Goal: Find contact information

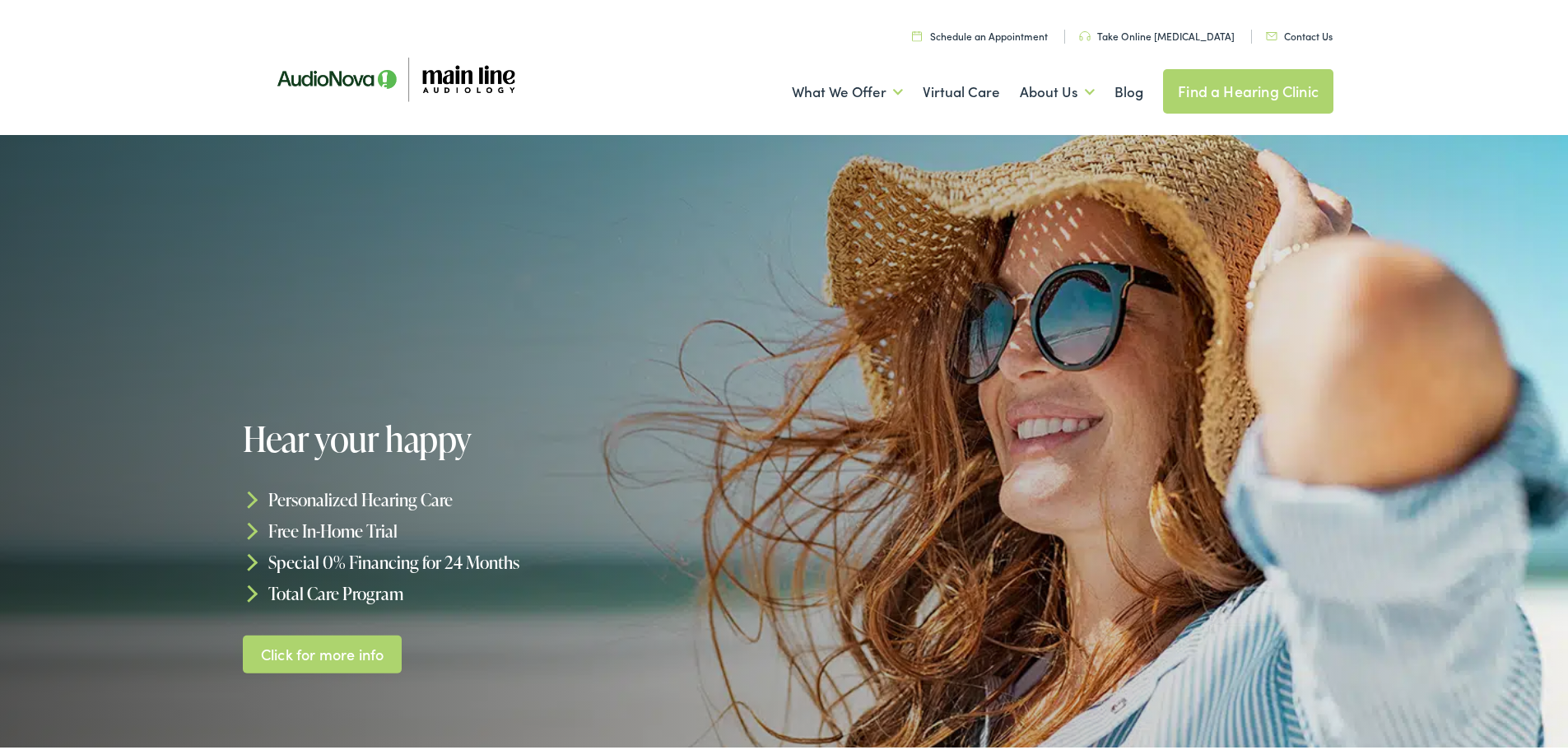
click at [1506, 97] on div "Menu Close Schedule an Appointment Take Online [MEDICAL_DATA] Contact Us Find a…" at bounding box center [790, 66] width 1580 height 132
click at [1285, 34] on link "Contact Us" at bounding box center [1299, 32] width 66 height 14
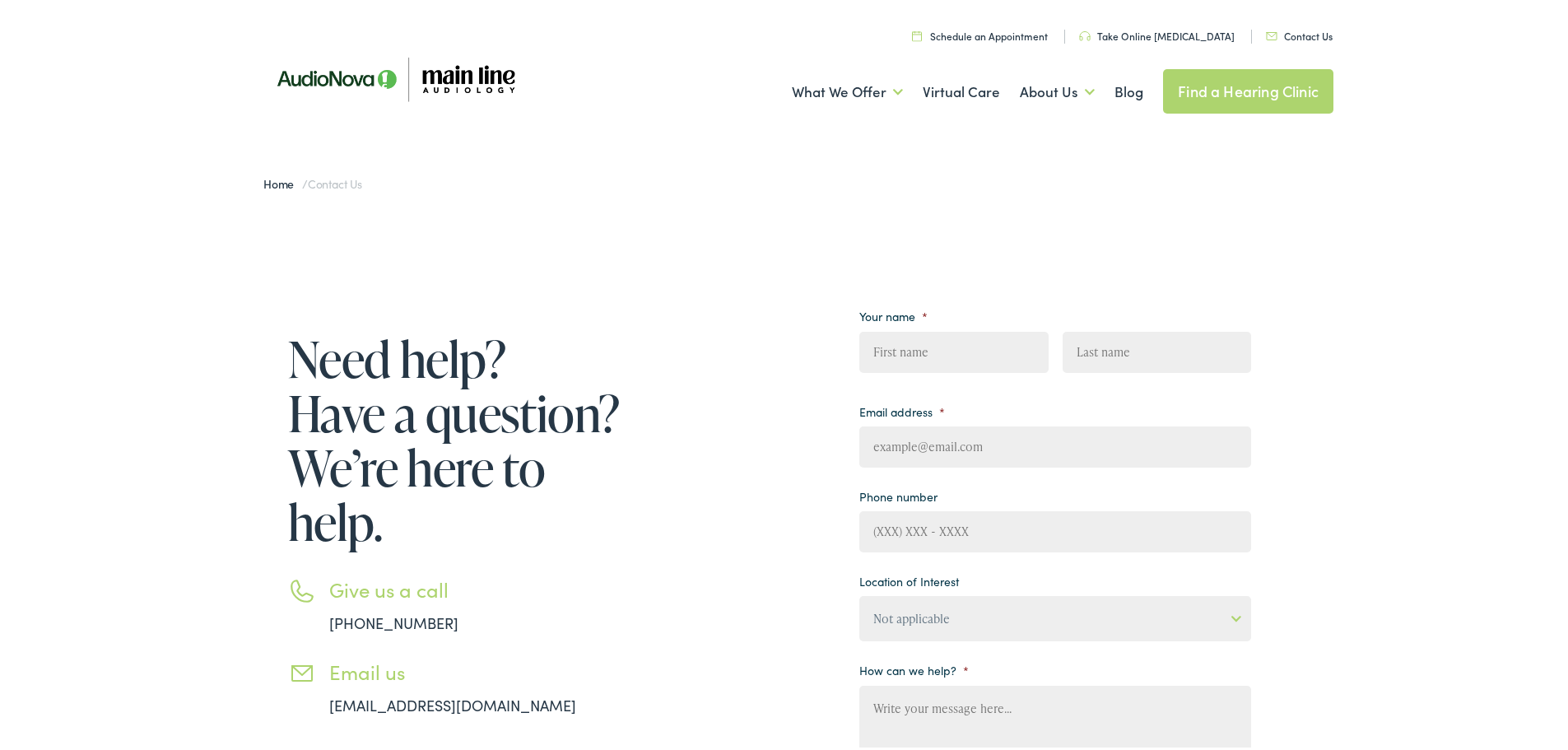
click at [458, 75] on img at bounding box center [395, 75] width 296 height 100
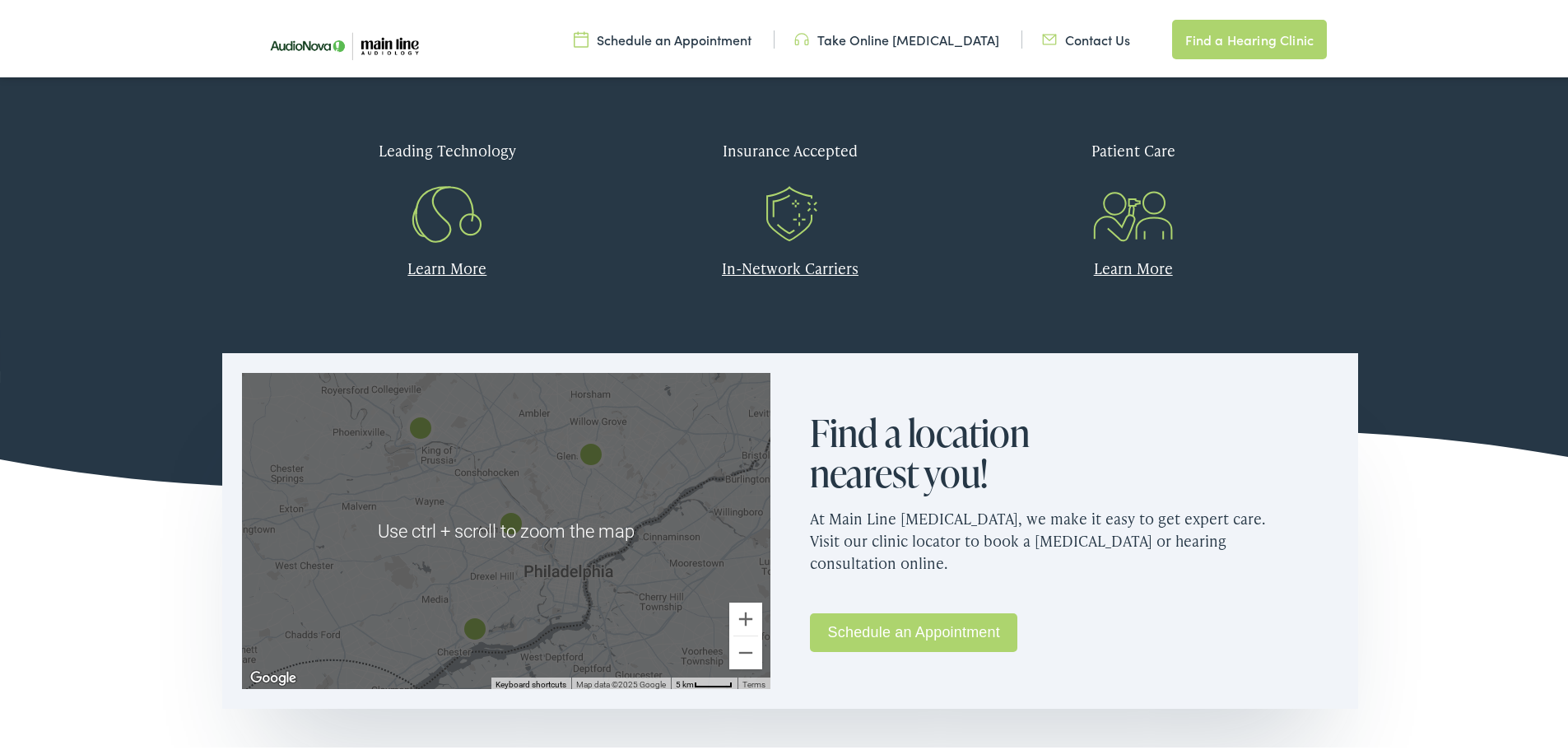
scroll to position [823, 0]
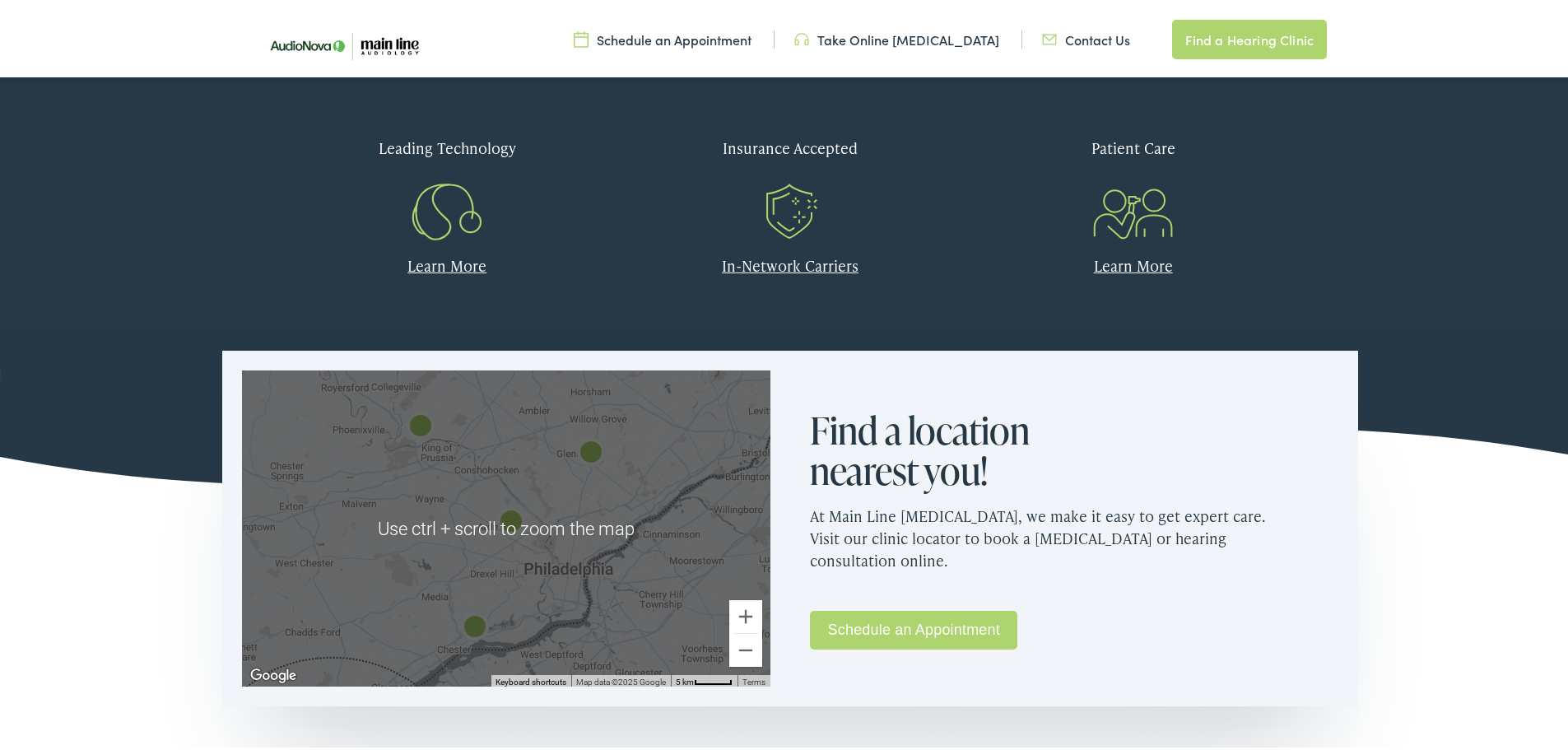
click at [525, 499] on img "Main Line Audiology by AudioNova" at bounding box center [511, 520] width 53 height 53
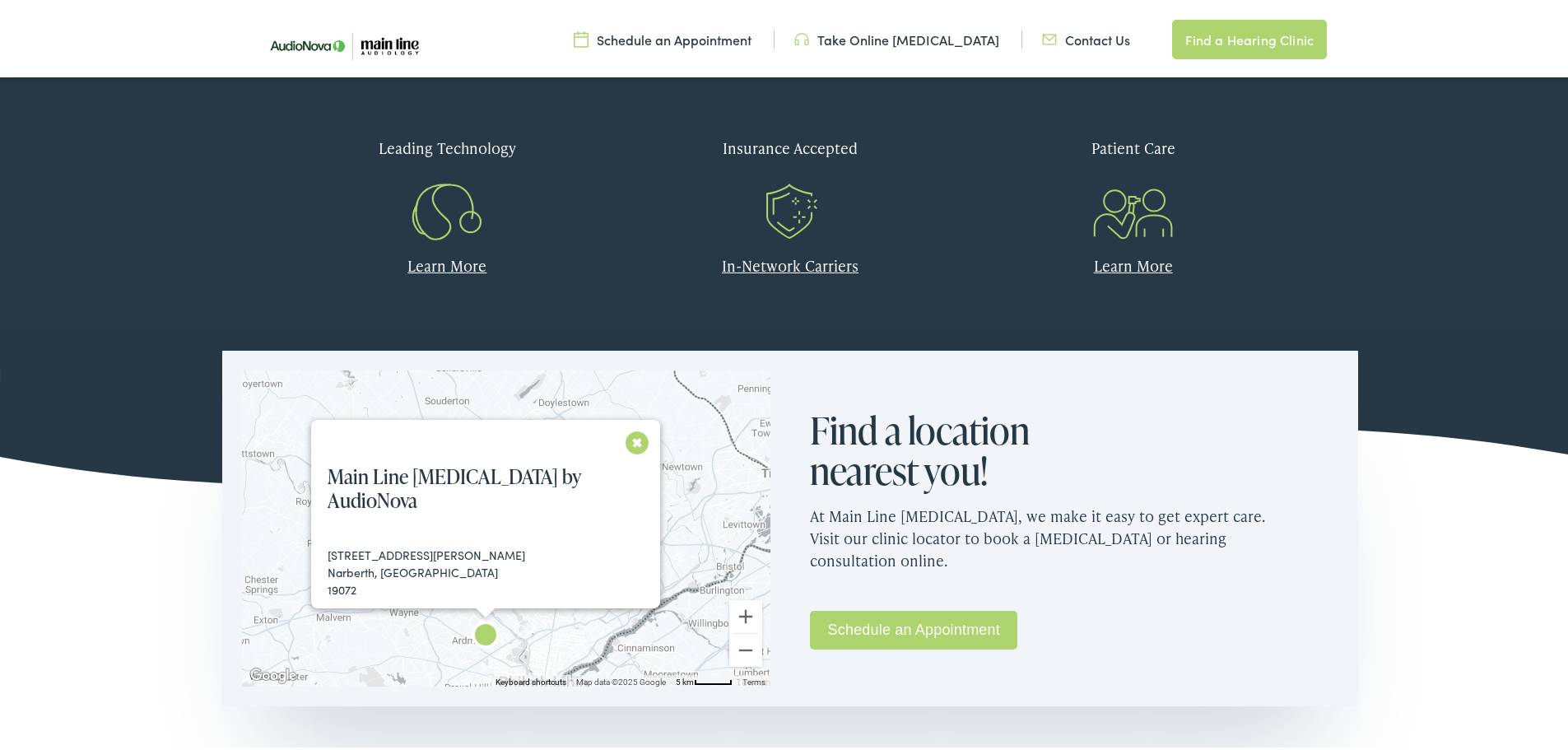
click at [630, 431] on button "Close" at bounding box center [637, 439] width 29 height 29
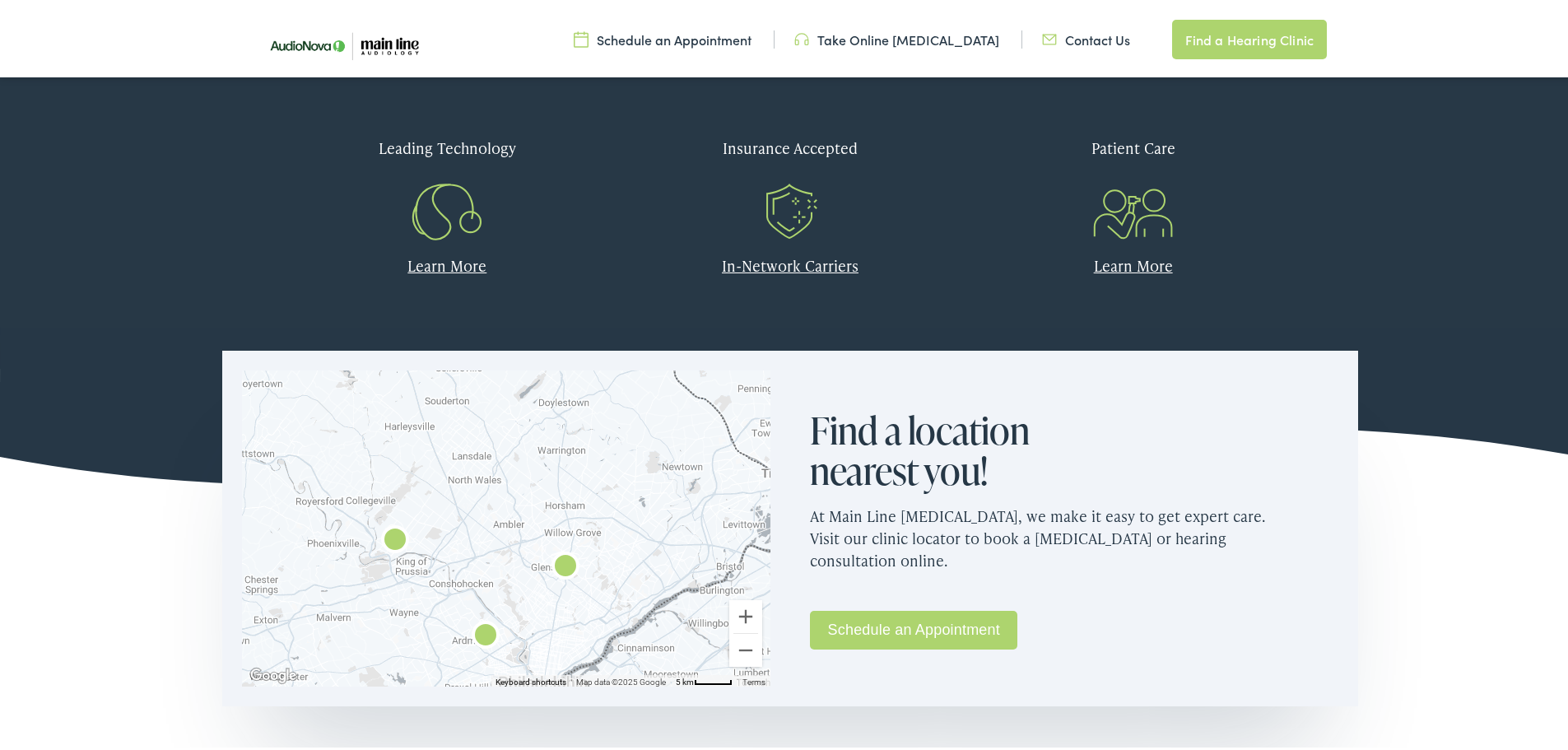
click at [384, 528] on img "Main Line Audiology by AudioNova" at bounding box center [396, 538] width 53 height 53
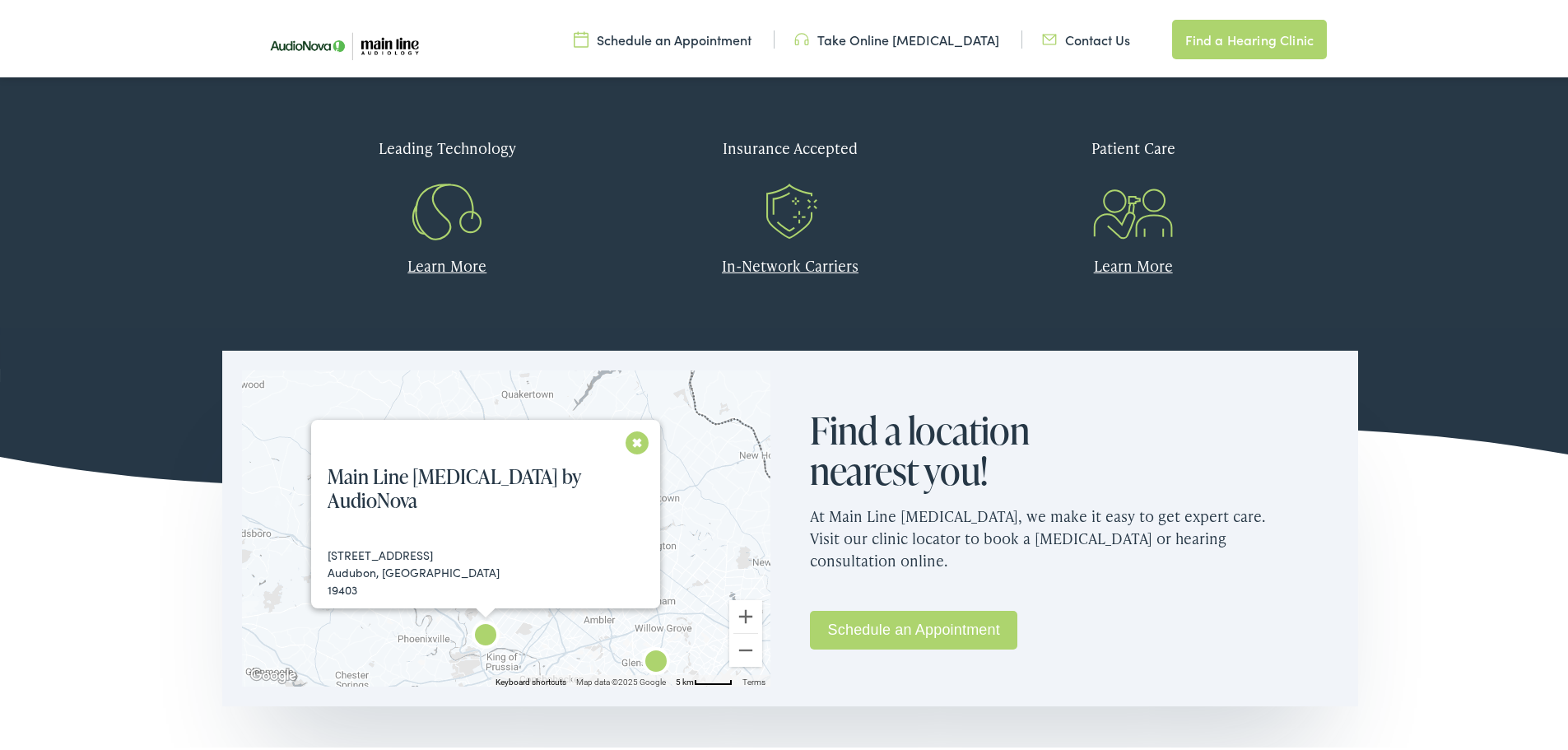
click at [625, 438] on button "Close" at bounding box center [637, 439] width 29 height 29
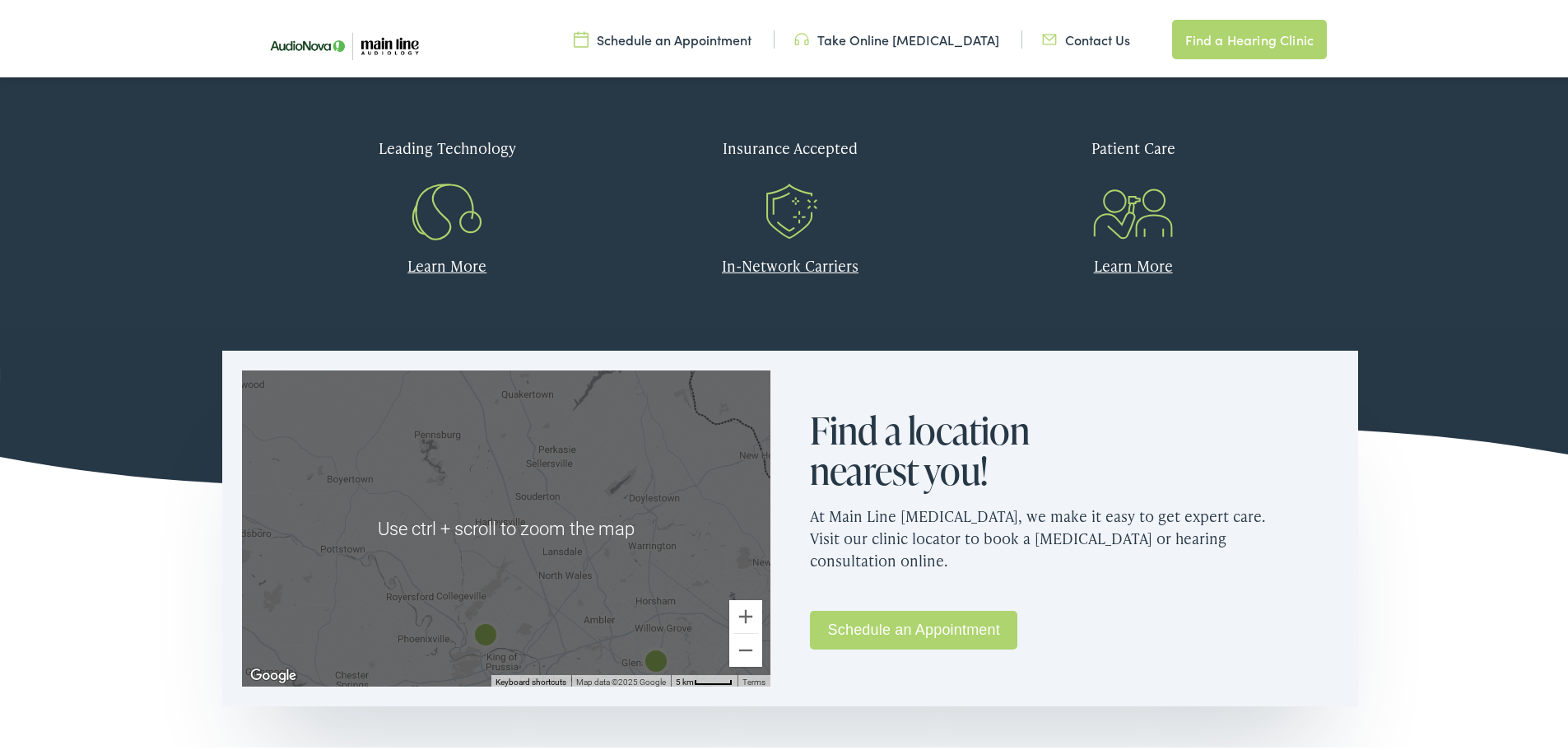
scroll to position [1152, 0]
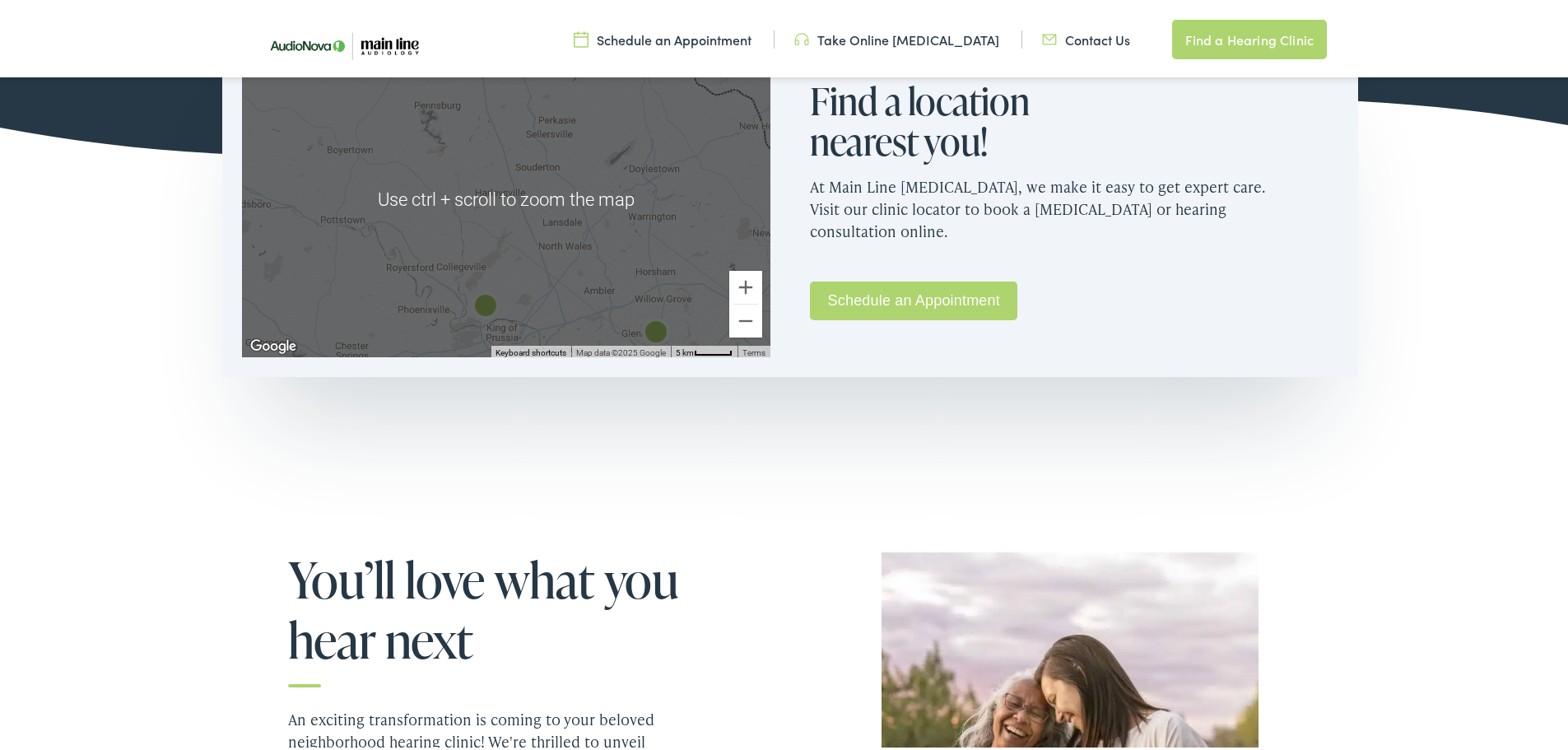
click at [631, 303] on div "To navigate, press the arrow keys." at bounding box center [506, 196] width 528 height 316
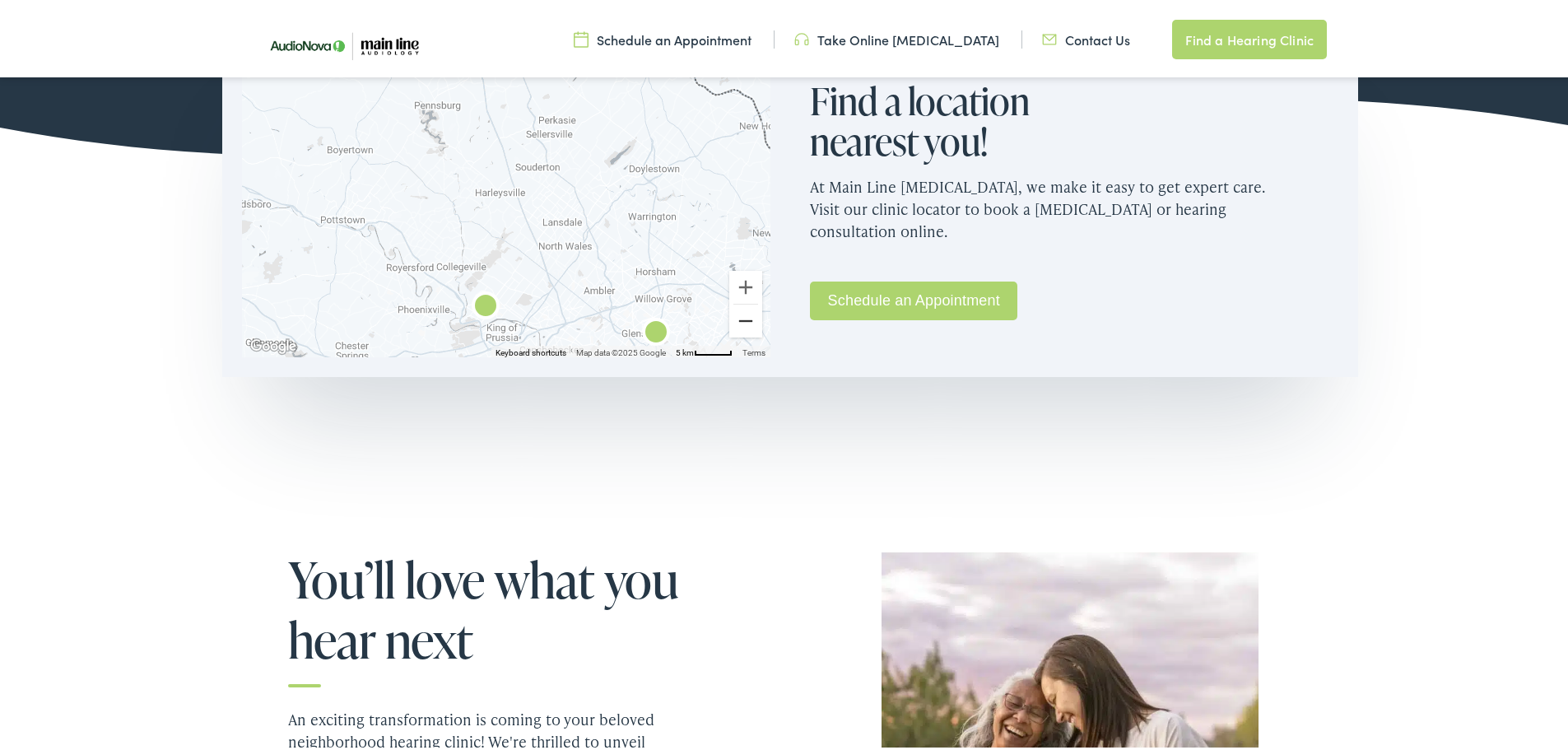
click at [741, 322] on button "Zoom out" at bounding box center [746, 318] width 33 height 33
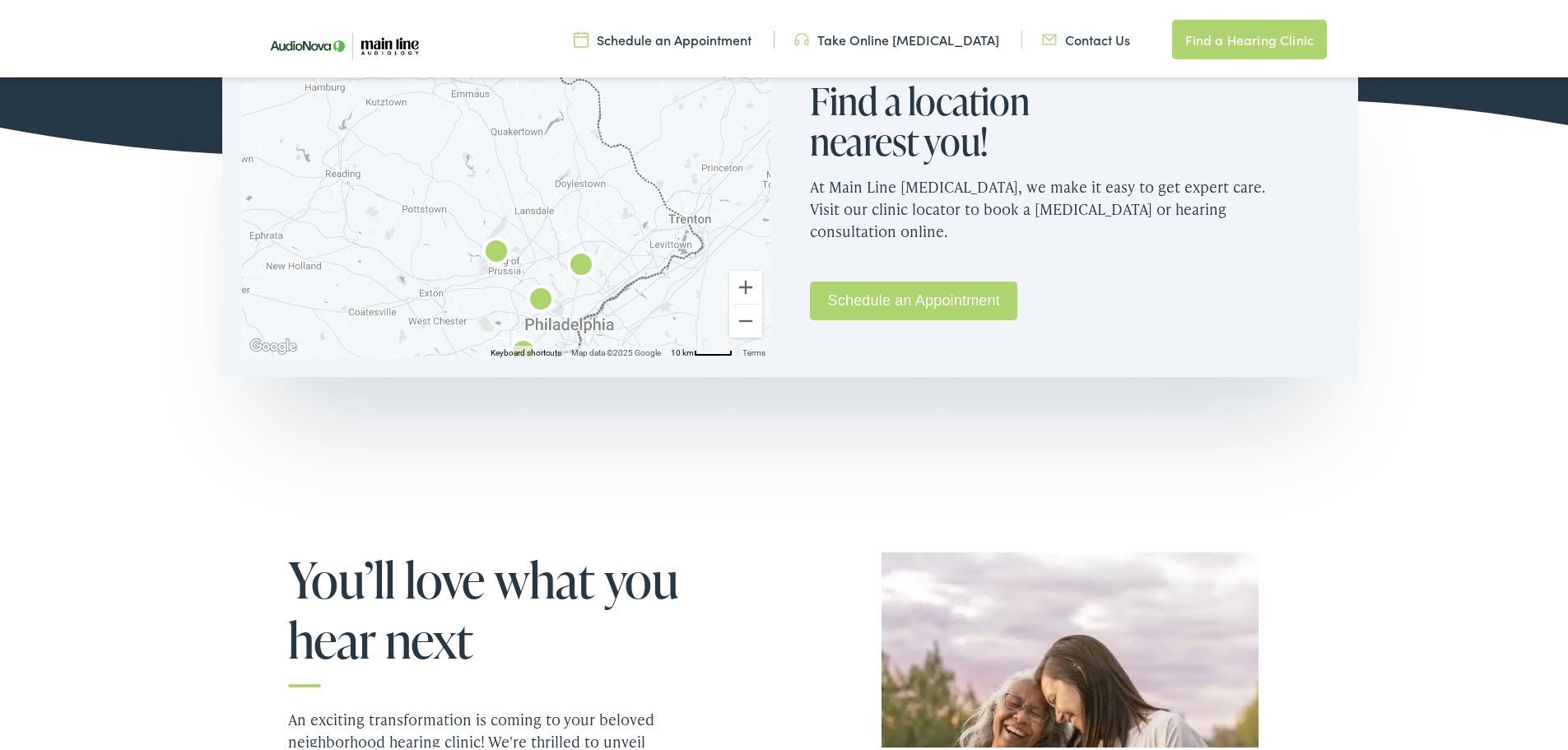
click at [533, 294] on img "Main Line Audiology by AudioNova" at bounding box center [541, 298] width 53 height 53
